Goal: Find specific page/section: Find specific page/section

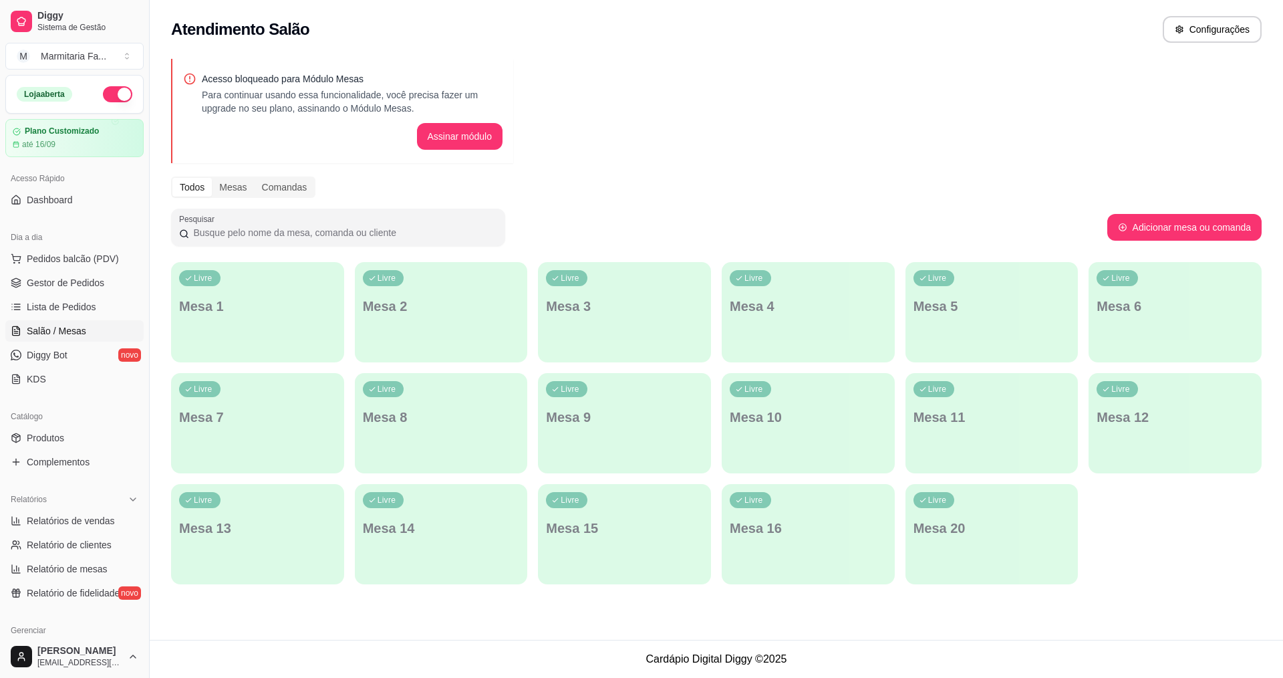
click at [74, 301] on span "Lista de Pedidos" at bounding box center [62, 306] width 70 height 13
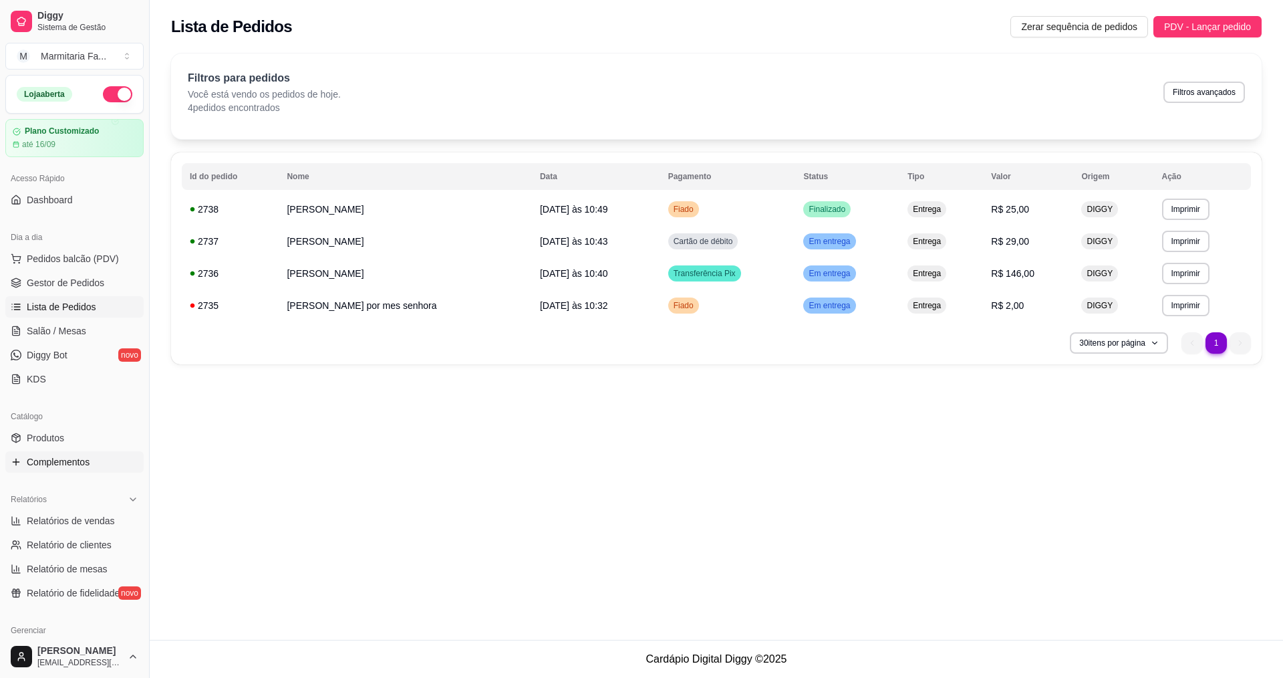
click at [63, 468] on span "Complementos" at bounding box center [58, 461] width 63 height 13
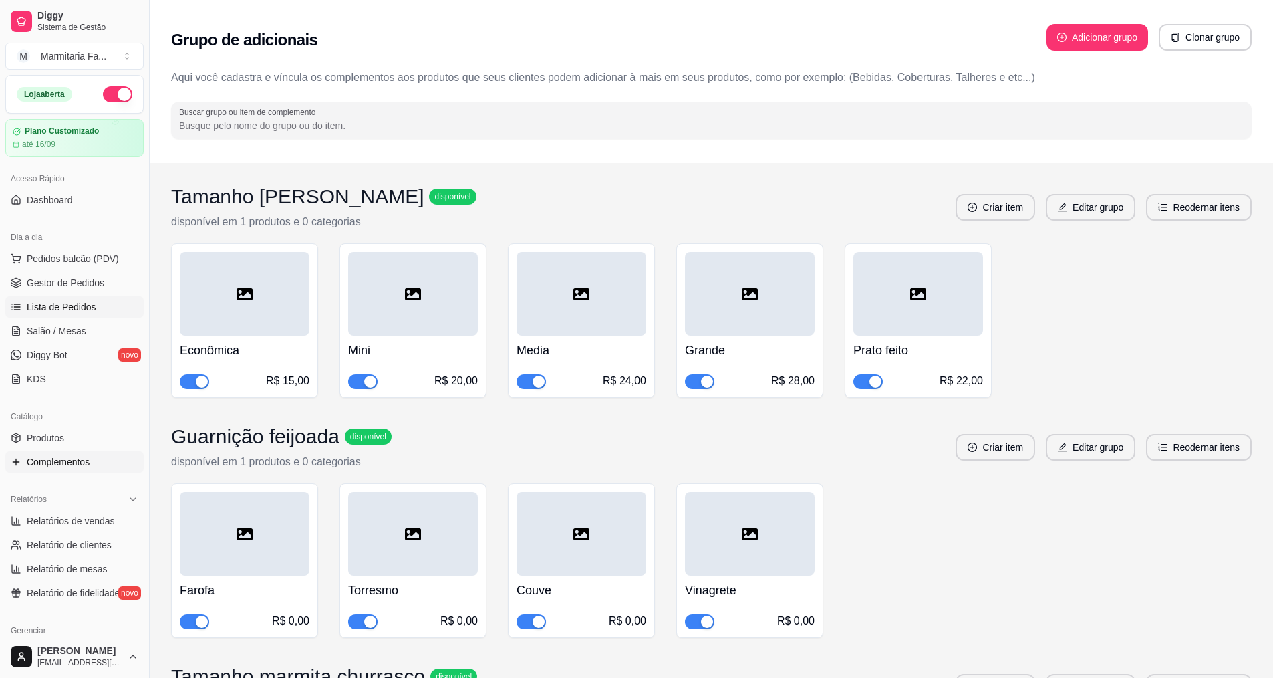
click at [77, 311] on span "Lista de Pedidos" at bounding box center [62, 306] width 70 height 13
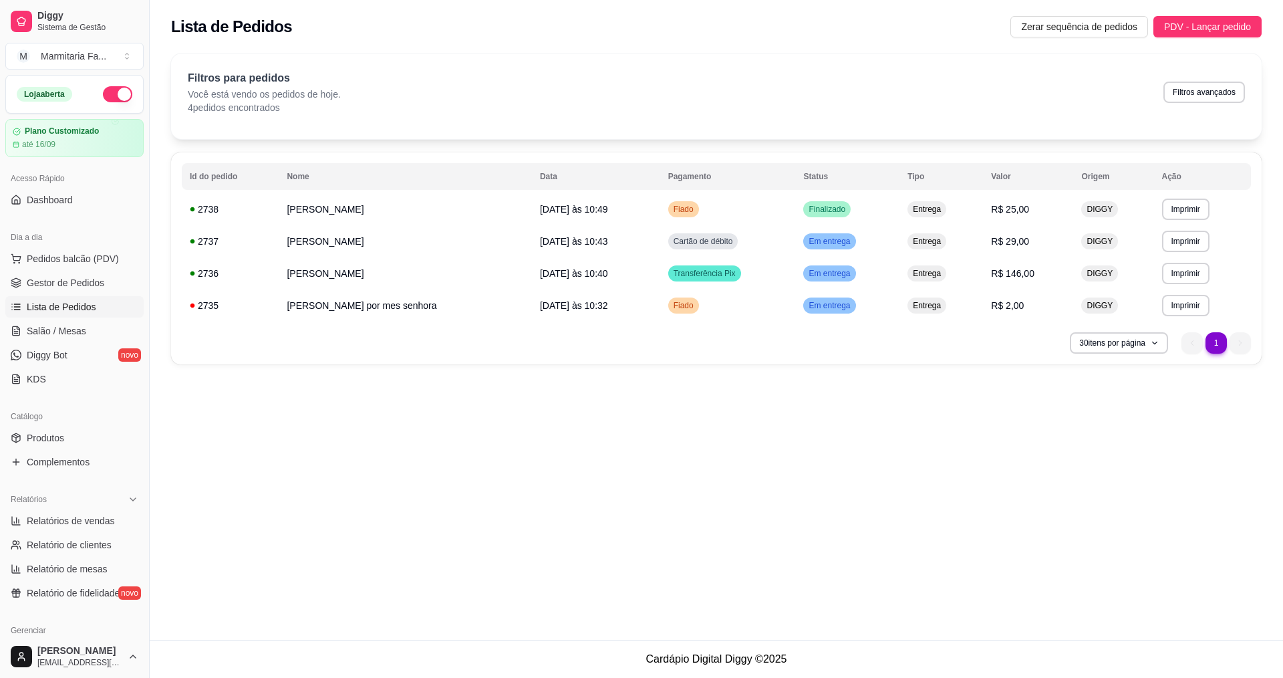
click at [75, 271] on ul "Pedidos balcão (PDV) Gestor de Pedidos Lista de Pedidos Salão / Mesas Diggy Bot…" at bounding box center [74, 319] width 138 height 142
click at [887, 569] on div "**********" at bounding box center [717, 320] width 1134 height 640
click at [68, 277] on span "Gestor de Pedidos" at bounding box center [66, 282] width 78 height 13
